Goal: Information Seeking & Learning: Learn about a topic

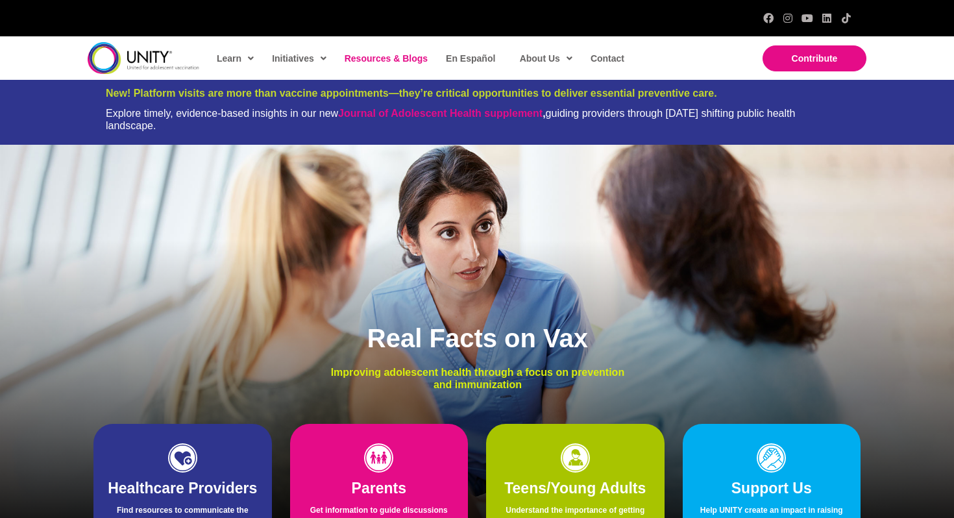
click at [394, 65] on link "Resources & Blogs" at bounding box center [385, 58] width 95 height 30
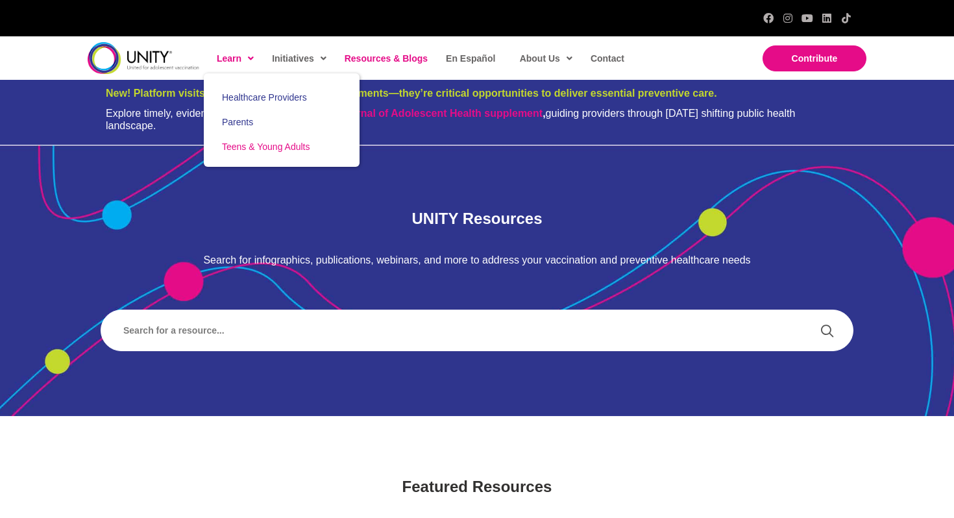
click at [243, 142] on span "Teens & Young Adults" at bounding box center [266, 147] width 88 height 10
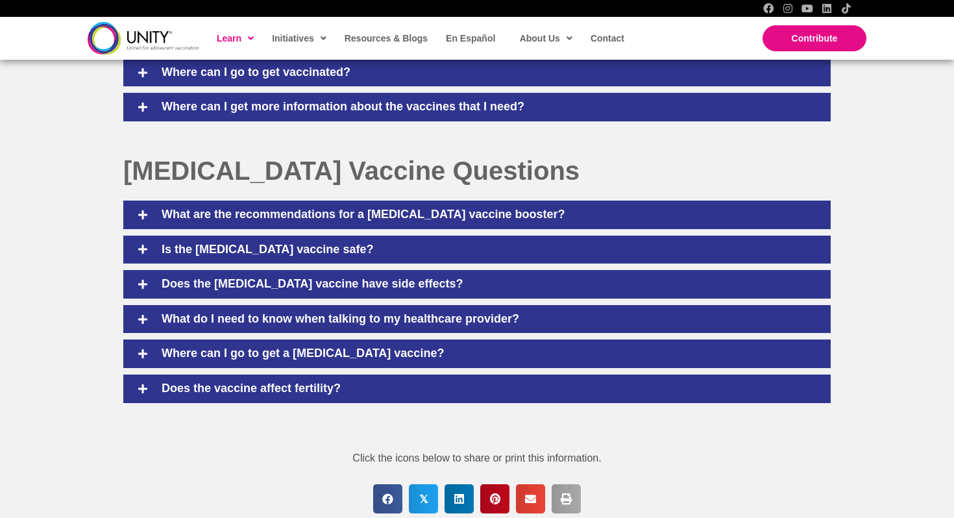
scroll to position [1048, 0]
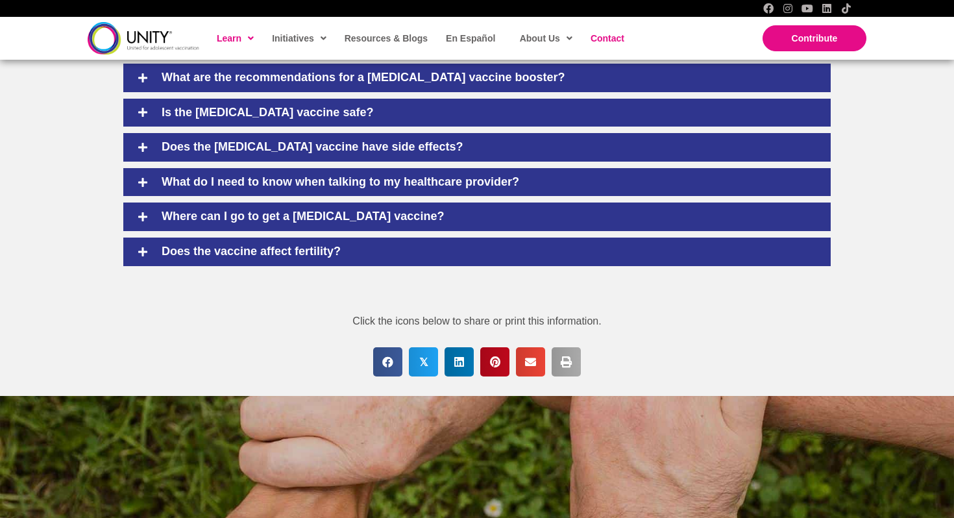
click at [621, 36] on span "Contact" at bounding box center [608, 38] width 34 height 10
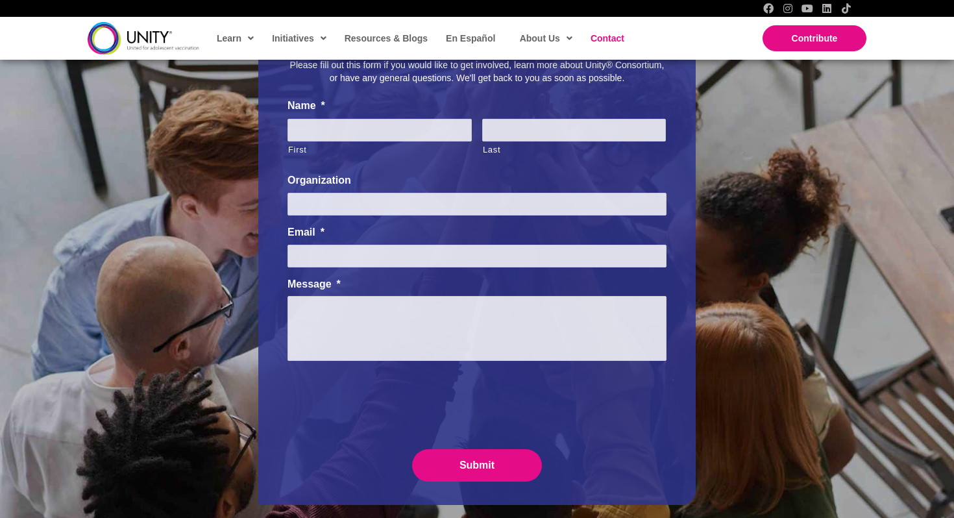
scroll to position [594, 0]
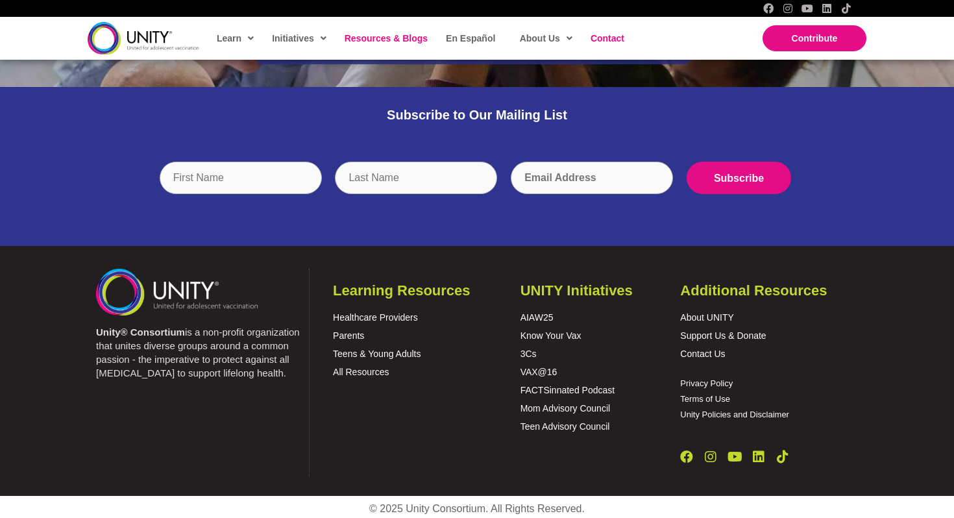
click at [410, 38] on span "Resources & Blogs" at bounding box center [386, 38] width 83 height 10
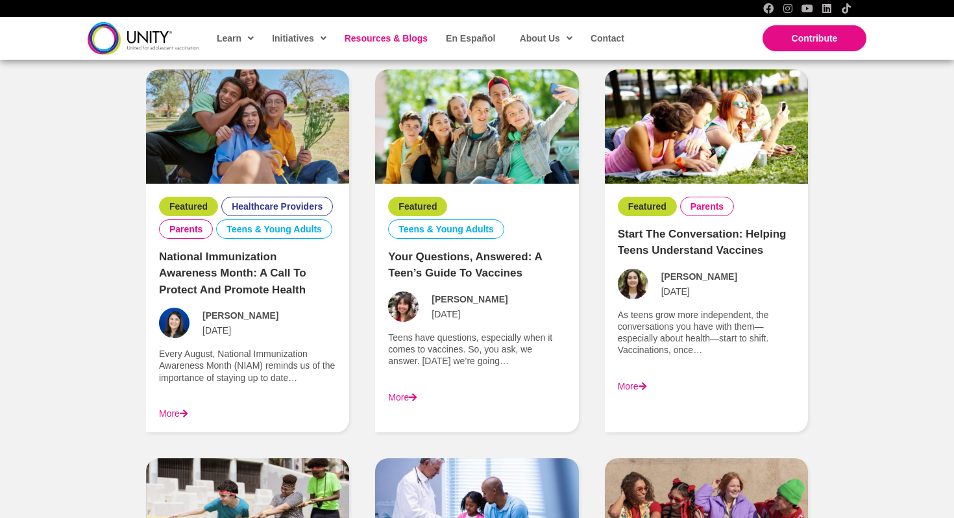
scroll to position [985, 0]
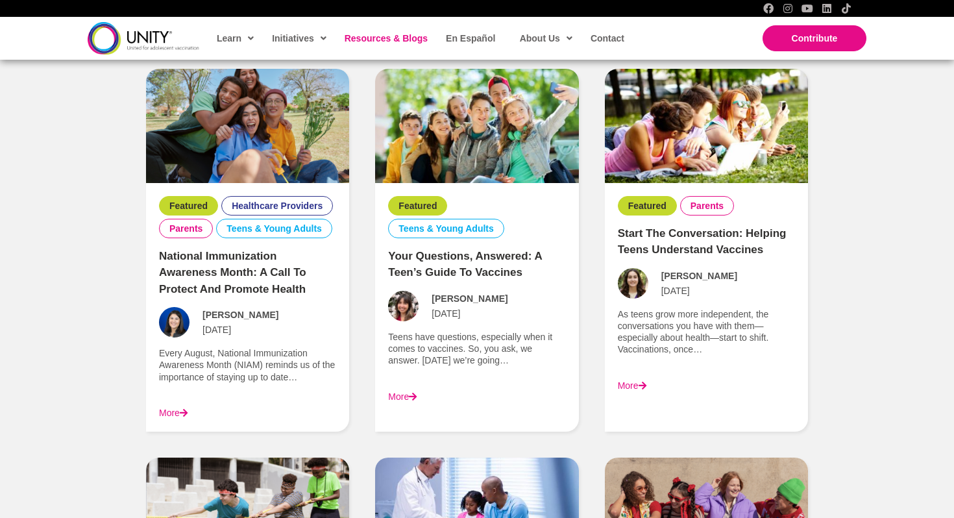
click at [412, 391] on div "More" at bounding box center [476, 397] width 177 height 12
click at [408, 397] on link "More" at bounding box center [402, 396] width 29 height 10
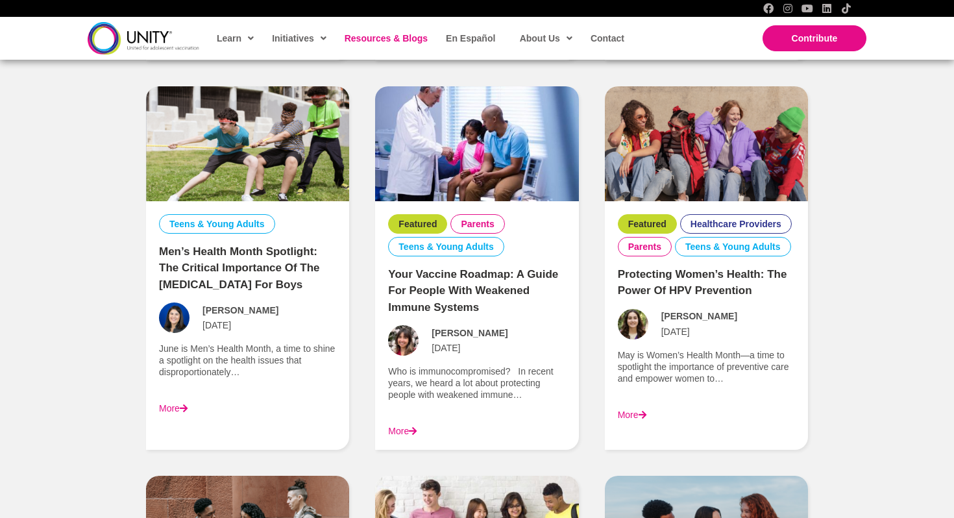
scroll to position [1458, 0]
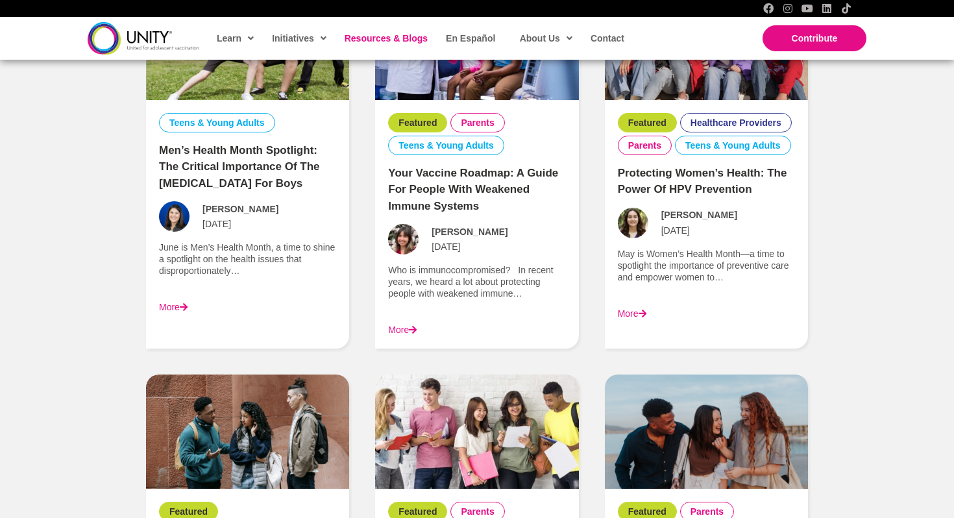
click at [177, 305] on link "More" at bounding box center [173, 307] width 29 height 10
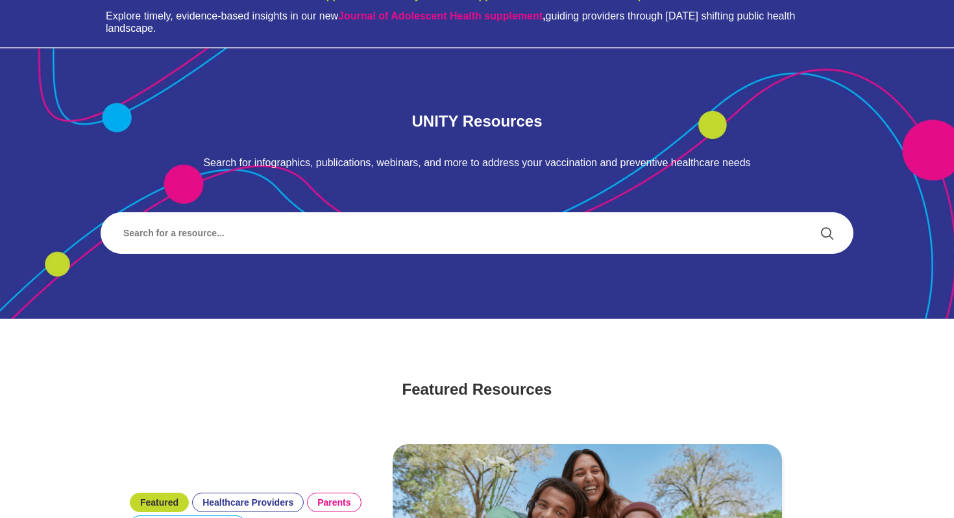
scroll to position [0, 0]
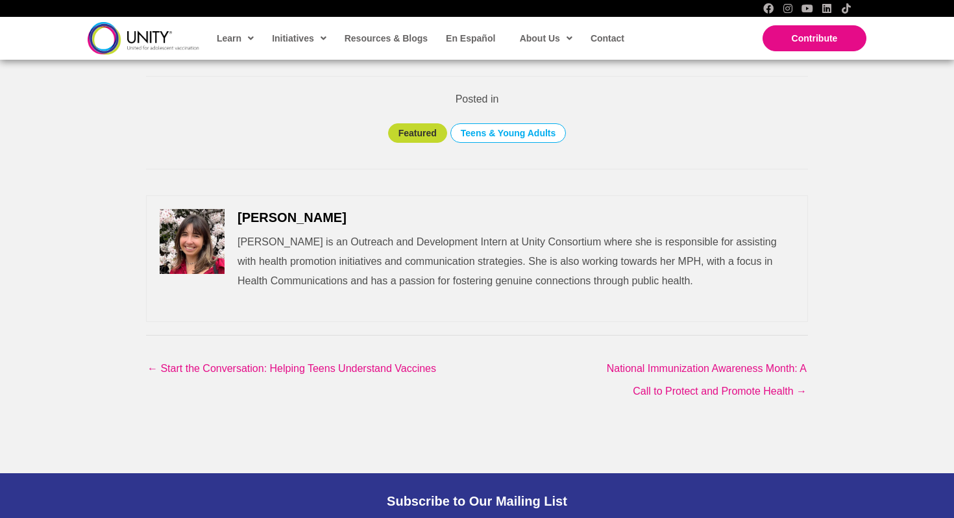
scroll to position [2459, 0]
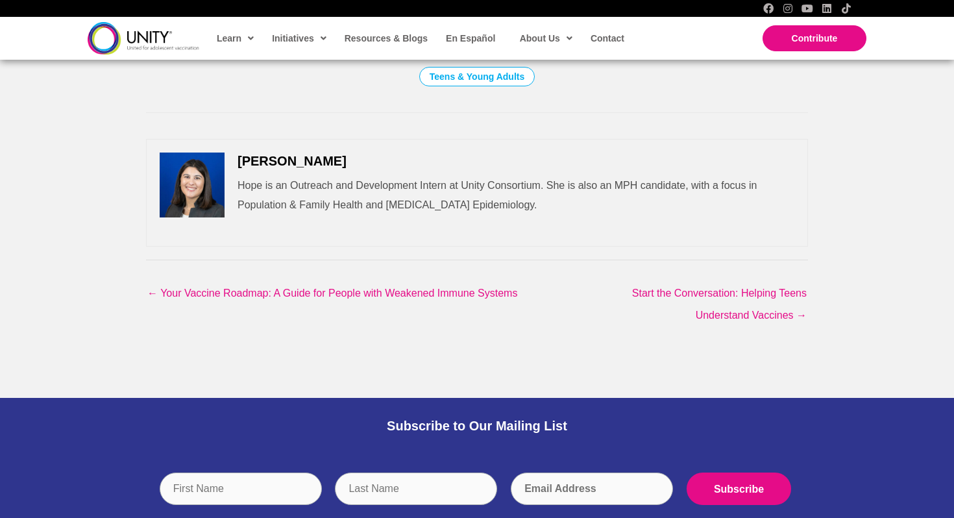
scroll to position [1403, 0]
